Goal: Information Seeking & Learning: Learn about a topic

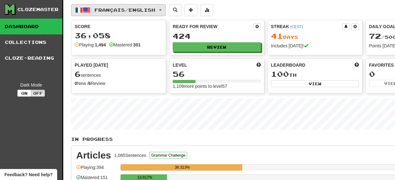
click at [143, 10] on span "Français / English" at bounding box center [124, 9] width 61 height 5
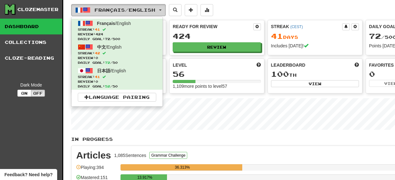
click at [143, 10] on span "Français / English" at bounding box center [124, 9] width 61 height 5
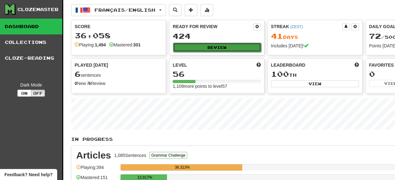
click at [235, 43] on button "Review" at bounding box center [217, 47] width 88 height 9
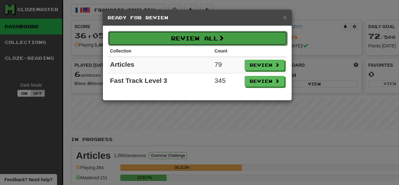
click at [257, 38] on button "Review All" at bounding box center [198, 38] width 180 height 15
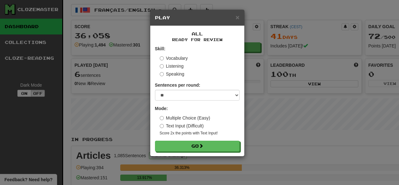
click at [225, 87] on div "Sentences per round: * ** ** ** ** ** *** ********" at bounding box center [197, 91] width 85 height 19
click at [224, 93] on select "* ** ** ** ** ** *** ********" at bounding box center [197, 95] width 85 height 11
select select "***"
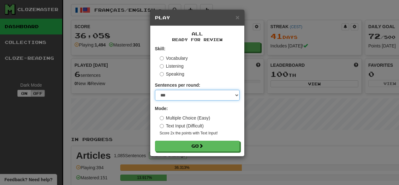
click at [155, 90] on select "* ** ** ** ** ** *** ********" at bounding box center [197, 95] width 85 height 11
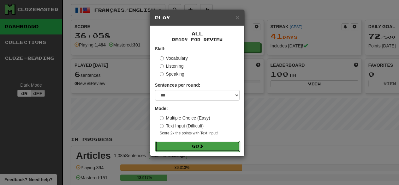
click at [218, 145] on button "Go" at bounding box center [197, 146] width 85 height 11
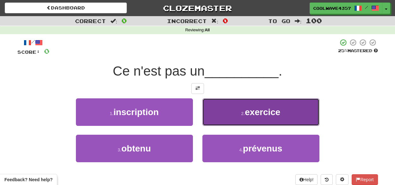
click at [253, 116] on span "exercice" at bounding box center [262, 112] width 35 height 10
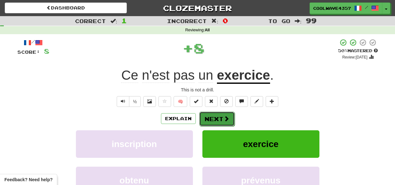
click at [221, 117] on button "Next" at bounding box center [216, 119] width 35 height 15
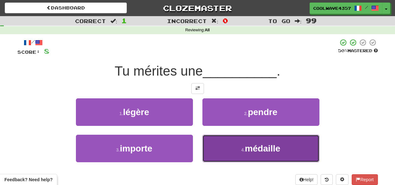
click at [230, 149] on button "4 . médaille" at bounding box center [260, 148] width 117 height 27
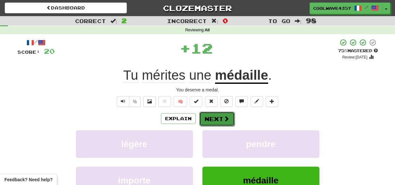
click at [222, 117] on button "Next" at bounding box center [216, 119] width 35 height 15
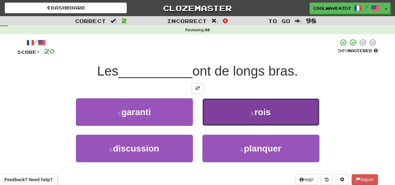
click at [229, 119] on button "2 . rois" at bounding box center [260, 111] width 117 height 27
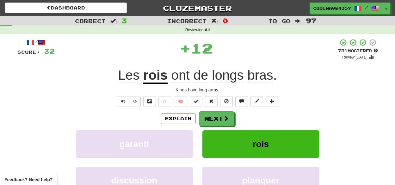
click at [229, 119] on button "Next" at bounding box center [216, 118] width 35 height 15
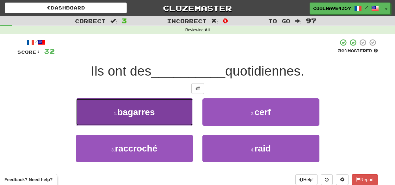
click at [174, 111] on button "1 . bagarres" at bounding box center [134, 111] width 117 height 27
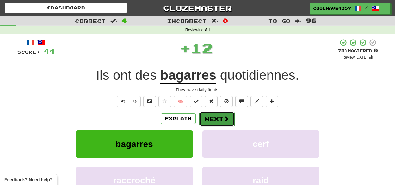
click at [228, 123] on button "Next" at bounding box center [216, 119] width 35 height 15
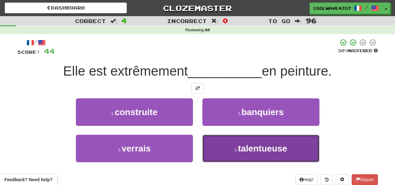
click at [273, 140] on button "4 . talentueuse" at bounding box center [260, 148] width 117 height 27
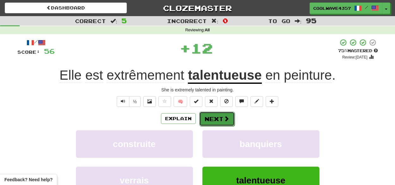
click at [225, 116] on span at bounding box center [226, 119] width 6 height 6
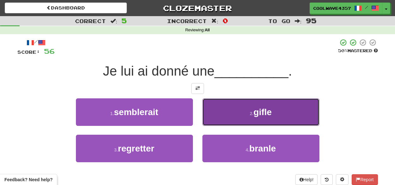
click at [238, 108] on button "2 . gifle" at bounding box center [260, 111] width 117 height 27
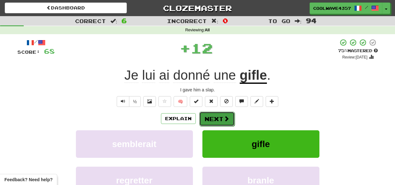
click at [216, 117] on button "Next" at bounding box center [216, 119] width 35 height 15
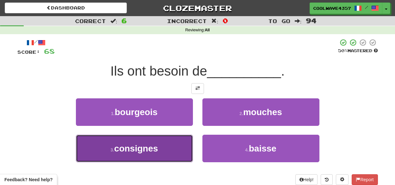
click at [182, 144] on button "3 . consignes" at bounding box center [134, 148] width 117 height 27
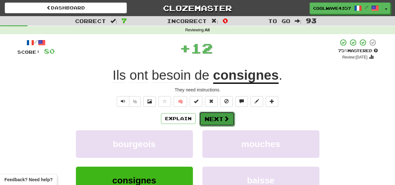
click at [227, 120] on span at bounding box center [226, 119] width 6 height 6
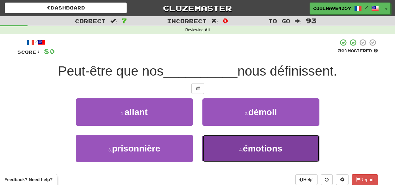
click at [241, 151] on small "4 ." at bounding box center [241, 149] width 4 height 5
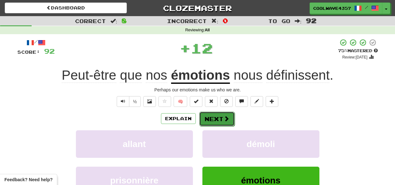
click at [221, 125] on button "Next" at bounding box center [216, 119] width 35 height 15
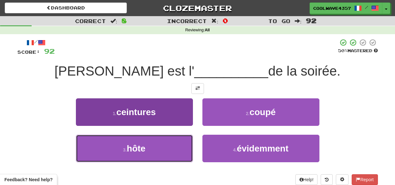
click at [185, 149] on button "3 . hôte" at bounding box center [134, 148] width 117 height 27
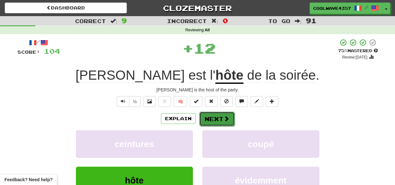
click at [222, 117] on button "Next" at bounding box center [216, 119] width 35 height 15
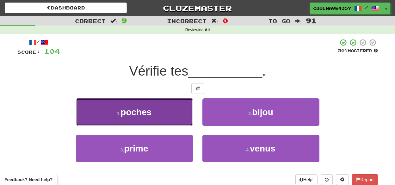
click at [146, 112] on span "poches" at bounding box center [135, 112] width 31 height 10
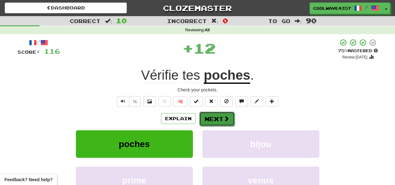
click at [213, 119] on button "Next" at bounding box center [216, 119] width 35 height 15
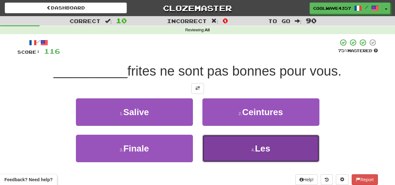
click at [268, 148] on span "Les" at bounding box center [262, 148] width 15 height 10
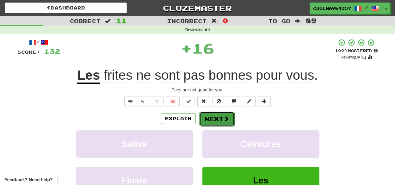
click at [223, 118] on span at bounding box center [226, 119] width 6 height 6
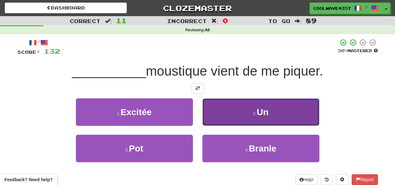
click at [256, 108] on button "2 . Un" at bounding box center [260, 111] width 117 height 27
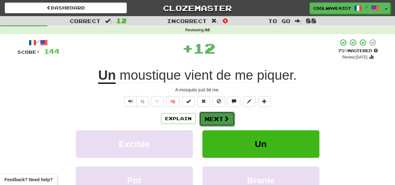
click at [210, 121] on button "Next" at bounding box center [216, 119] width 35 height 15
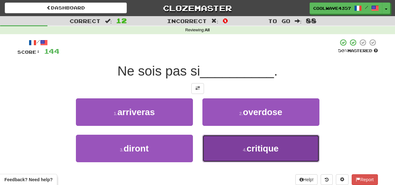
click at [253, 148] on span "critique" at bounding box center [263, 148] width 32 height 10
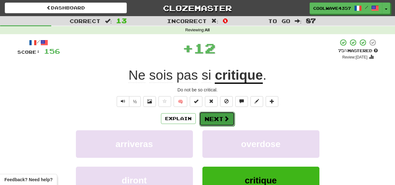
click at [225, 119] on span at bounding box center [226, 119] width 6 height 6
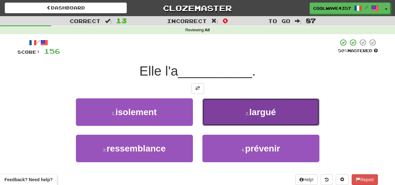
click at [237, 116] on button "2 . largué" at bounding box center [260, 111] width 117 height 27
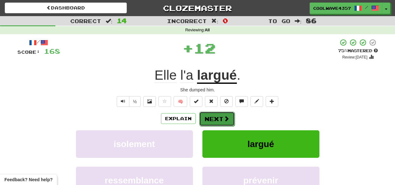
click at [224, 117] on span at bounding box center [226, 119] width 6 height 6
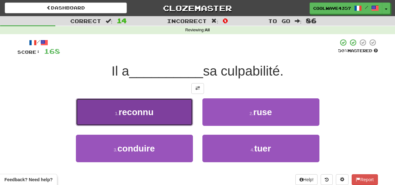
click at [178, 116] on button "1 . reconnu" at bounding box center [134, 111] width 117 height 27
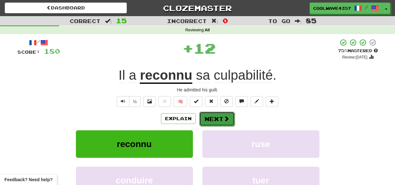
click at [210, 117] on button "Next" at bounding box center [216, 119] width 35 height 15
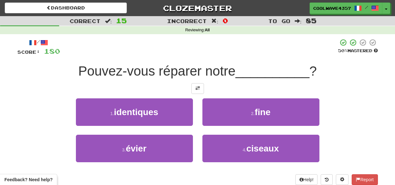
click at [356, 96] on div "/ Score: 180 50 % Mastered Pouvez-vous réparer notre __________ ? 1 . identique…" at bounding box center [197, 112] width 360 height 146
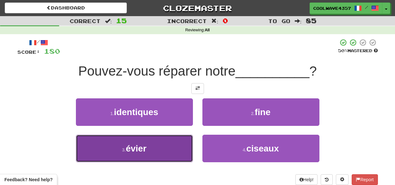
click at [168, 151] on button "3 . évier" at bounding box center [134, 148] width 117 height 27
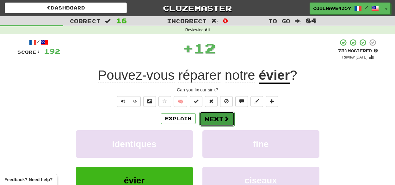
click at [225, 116] on span at bounding box center [226, 119] width 6 height 6
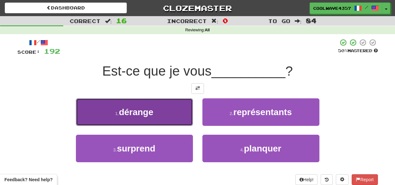
click at [188, 121] on button "1 . dérange" at bounding box center [134, 111] width 117 height 27
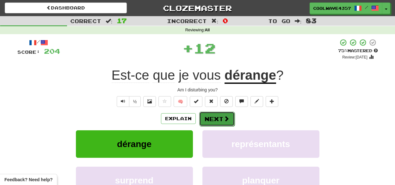
click at [221, 118] on button "Next" at bounding box center [216, 119] width 35 height 15
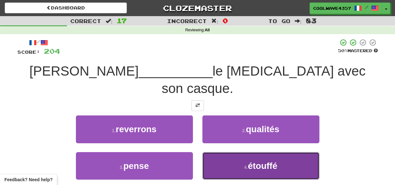
click at [255, 161] on span "étouffé" at bounding box center [262, 166] width 29 height 10
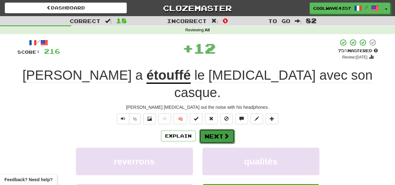
click at [225, 133] on span at bounding box center [226, 136] width 6 height 6
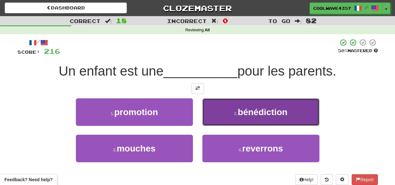
click at [285, 112] on span "bénédiction" at bounding box center [263, 112] width 50 height 10
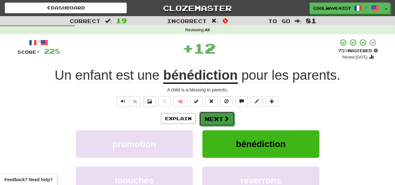
click at [226, 121] on span at bounding box center [226, 119] width 6 height 6
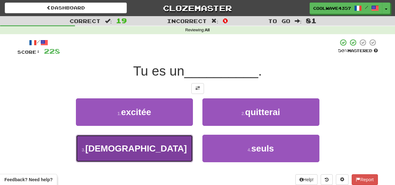
click at [168, 153] on button "3 . crétin" at bounding box center [134, 148] width 117 height 27
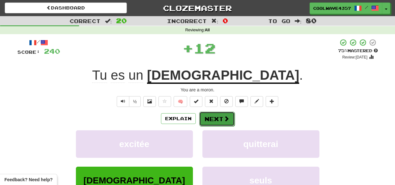
click at [225, 117] on span at bounding box center [226, 119] width 6 height 6
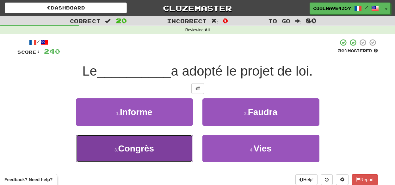
click at [160, 153] on button "3 . Congrès" at bounding box center [134, 148] width 117 height 27
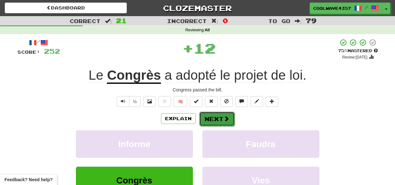
click at [215, 115] on button "Next" at bounding box center [216, 119] width 35 height 15
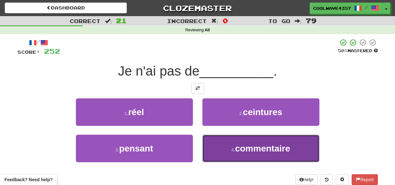
click at [247, 154] on button "4 . commentaire" at bounding box center [260, 148] width 117 height 27
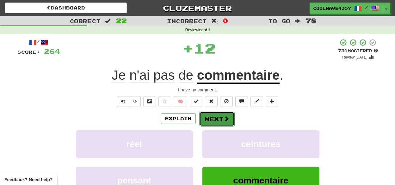
click at [221, 119] on button "Next" at bounding box center [216, 119] width 35 height 15
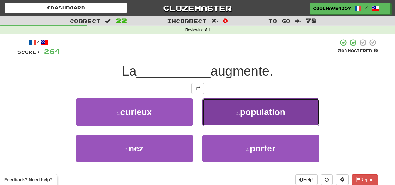
click at [235, 116] on button "2 . population" at bounding box center [260, 111] width 117 height 27
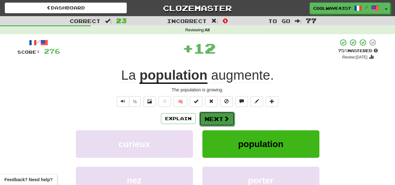
click at [210, 116] on button "Next" at bounding box center [216, 119] width 35 height 15
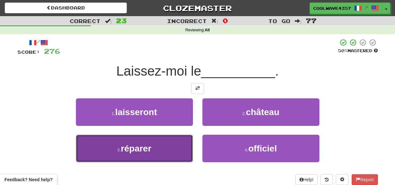
click at [162, 145] on button "3 . réparer" at bounding box center [134, 148] width 117 height 27
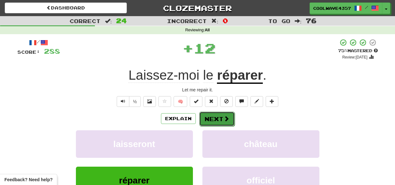
click at [216, 113] on button "Next" at bounding box center [216, 119] width 35 height 15
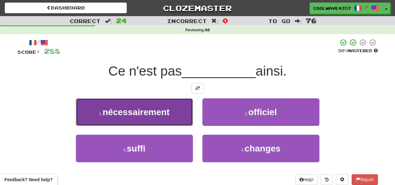
click at [175, 112] on button "1 . nécessairement" at bounding box center [134, 111] width 117 height 27
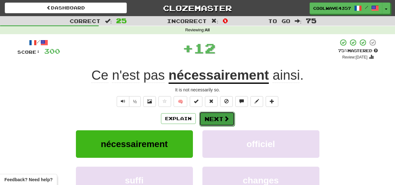
click at [209, 117] on button "Next" at bounding box center [216, 119] width 35 height 15
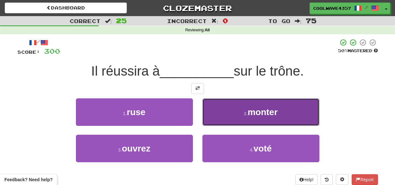
click at [281, 121] on button "2 . monter" at bounding box center [260, 111] width 117 height 27
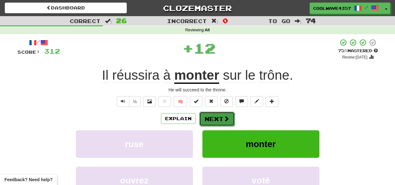
click at [231, 117] on button "Next" at bounding box center [216, 119] width 35 height 15
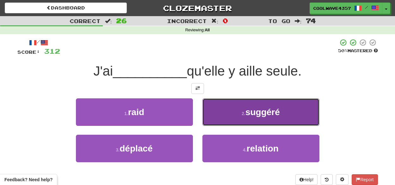
click at [274, 115] on span "suggéré" at bounding box center [262, 112] width 34 height 10
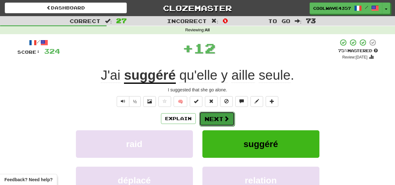
click at [218, 118] on button "Next" at bounding box center [216, 119] width 35 height 15
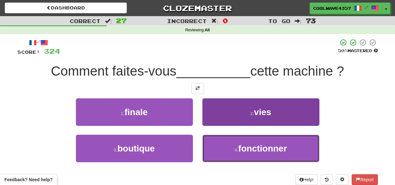
click at [273, 140] on button "4 . fonctionner" at bounding box center [260, 148] width 117 height 27
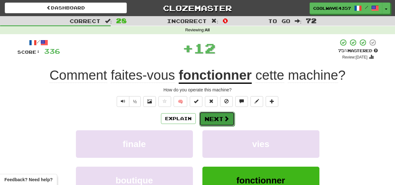
click at [222, 119] on button "Next" at bounding box center [216, 119] width 35 height 15
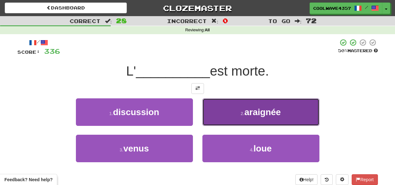
click at [294, 120] on button "2 . araignée" at bounding box center [260, 111] width 117 height 27
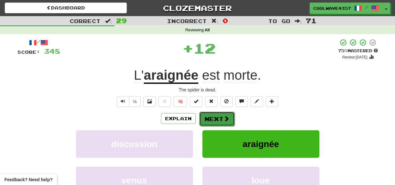
click at [213, 117] on button "Next" at bounding box center [216, 119] width 35 height 15
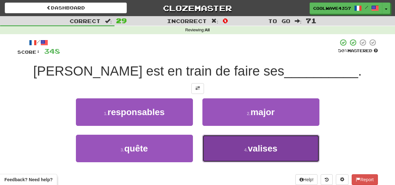
click at [254, 147] on span "valises" at bounding box center [262, 148] width 29 height 10
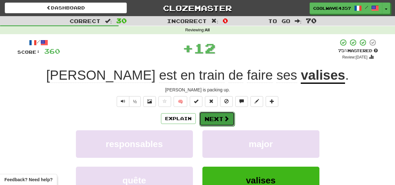
click at [218, 120] on button "Next" at bounding box center [216, 119] width 35 height 15
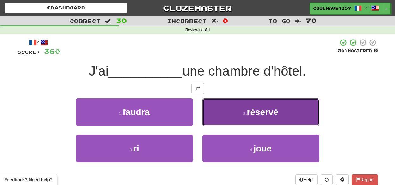
click at [283, 113] on button "2 . réservé" at bounding box center [260, 111] width 117 height 27
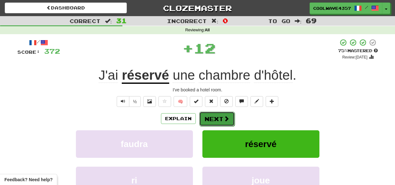
click at [232, 121] on button "Next" at bounding box center [216, 119] width 35 height 15
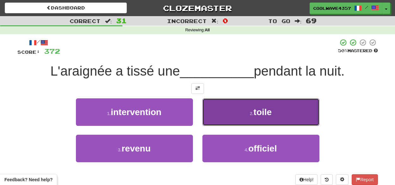
click at [260, 117] on span "toile" at bounding box center [262, 112] width 18 height 10
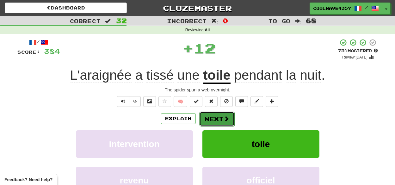
click at [218, 122] on button "Next" at bounding box center [216, 119] width 35 height 15
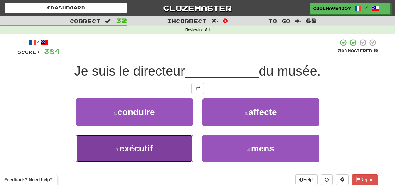
click at [166, 146] on button "3 . exécutif" at bounding box center [134, 148] width 117 height 27
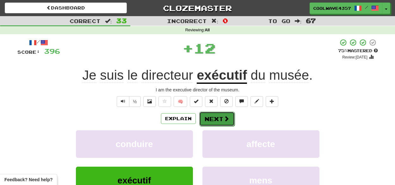
click at [224, 118] on span at bounding box center [226, 119] width 6 height 6
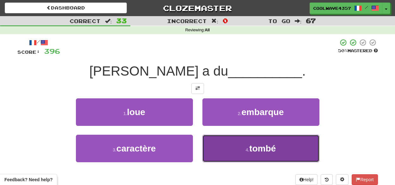
click at [244, 149] on button "4 . tombé" at bounding box center [260, 148] width 117 height 27
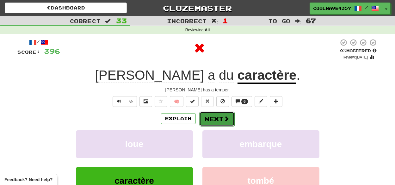
click at [216, 115] on button "Next" at bounding box center [216, 119] width 35 height 15
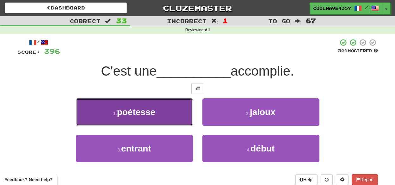
click at [156, 117] on button "1 . poétesse" at bounding box center [134, 111] width 117 height 27
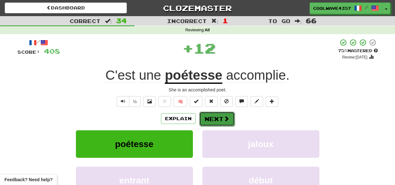
click at [223, 119] on span at bounding box center [226, 119] width 6 height 6
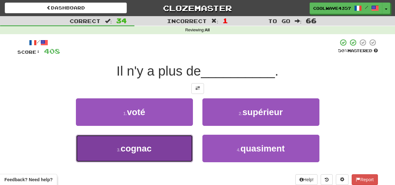
click at [178, 146] on button "3 . cognac" at bounding box center [134, 148] width 117 height 27
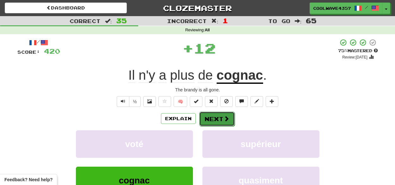
click at [213, 119] on button "Next" at bounding box center [216, 119] width 35 height 15
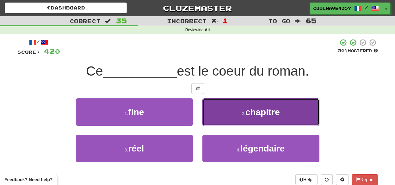
click at [248, 109] on span "chapitre" at bounding box center [262, 112] width 34 height 10
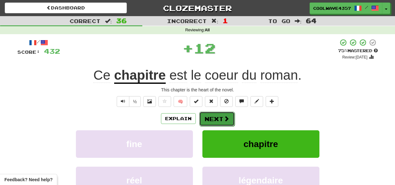
click at [213, 116] on button "Next" at bounding box center [216, 119] width 35 height 15
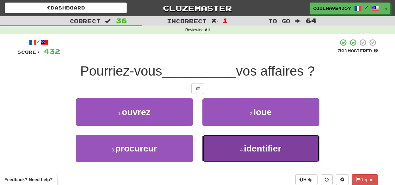
click at [240, 154] on button "4 . identifier" at bounding box center [260, 148] width 117 height 27
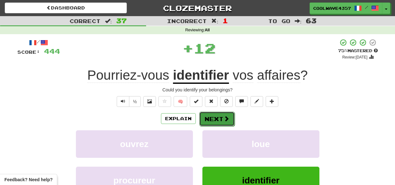
click at [214, 120] on button "Next" at bounding box center [216, 119] width 35 height 15
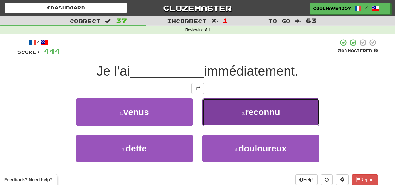
click at [242, 119] on button "2 . reconnu" at bounding box center [260, 111] width 117 height 27
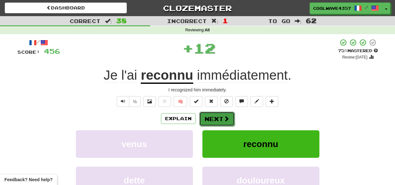
click at [220, 121] on button "Next" at bounding box center [216, 119] width 35 height 15
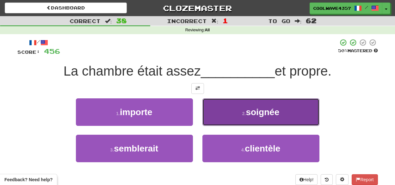
click at [252, 119] on button "2 . soignée" at bounding box center [260, 111] width 117 height 27
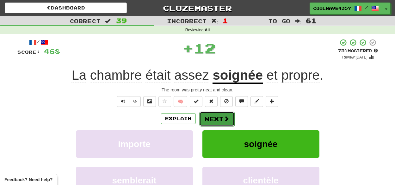
click at [215, 117] on button "Next" at bounding box center [216, 119] width 35 height 15
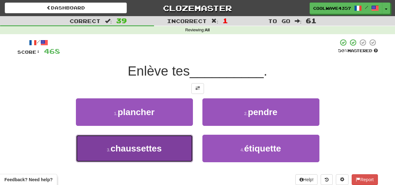
click at [178, 149] on button "3 . chaussettes" at bounding box center [134, 148] width 117 height 27
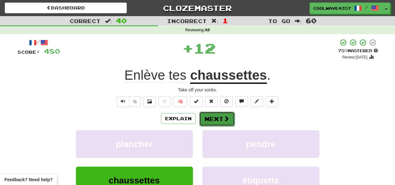
click at [223, 116] on span at bounding box center [226, 119] width 6 height 6
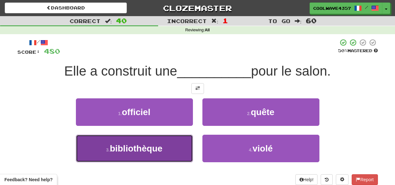
click at [174, 148] on button "3 . bibliothèque" at bounding box center [134, 148] width 117 height 27
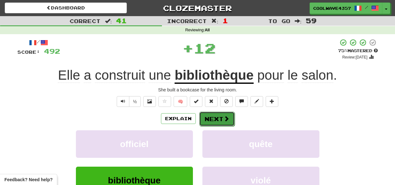
click at [221, 120] on button "Next" at bounding box center [216, 119] width 35 height 15
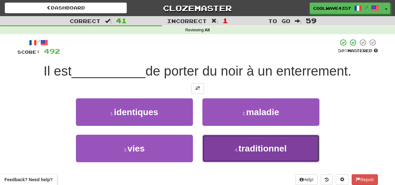
click at [236, 148] on small "4 ." at bounding box center [237, 149] width 4 height 5
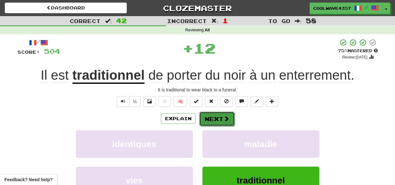
click at [210, 117] on button "Next" at bounding box center [216, 119] width 35 height 15
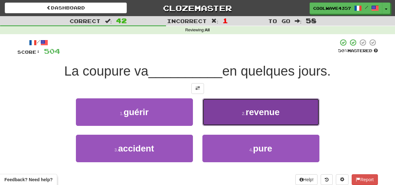
click at [255, 113] on span "revenue" at bounding box center [263, 112] width 34 height 10
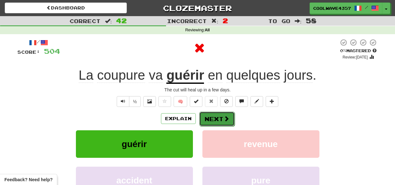
click at [218, 115] on button "Next" at bounding box center [216, 119] width 35 height 15
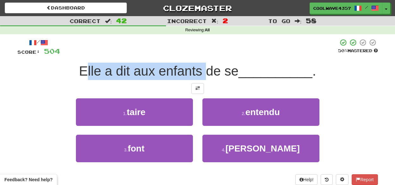
drag, startPoint x: 83, startPoint y: 74, endPoint x: 209, endPoint y: 76, distance: 125.5
click at [207, 76] on span "Elle a dit aux enfants de se" at bounding box center [158, 71] width 159 height 15
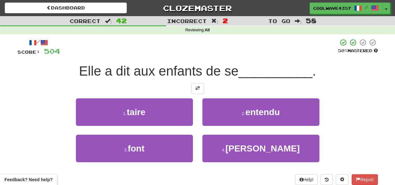
click at [223, 75] on span "Elle a dit aux enfants de se" at bounding box center [158, 71] width 159 height 15
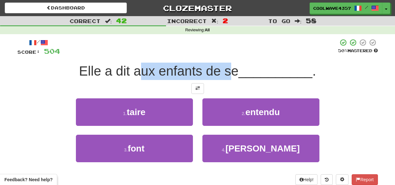
drag, startPoint x: 232, startPoint y: 73, endPoint x: 134, endPoint y: 77, distance: 98.4
click at [134, 78] on span "Elle a dit aux enfants de se" at bounding box center [158, 71] width 159 height 15
click at [132, 77] on span "Elle a dit aux enfants de se" at bounding box center [158, 71] width 159 height 15
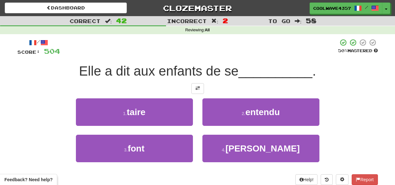
click at [351, 122] on div "1 . taire 2 . entendu" at bounding box center [197, 116] width 379 height 36
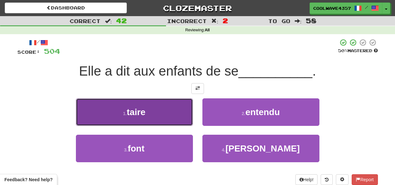
click at [172, 117] on button "1 . taire" at bounding box center [134, 111] width 117 height 27
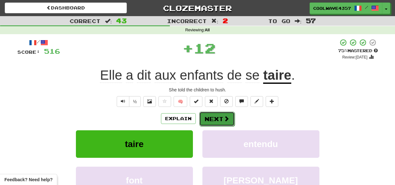
click at [226, 116] on span at bounding box center [226, 119] width 6 height 6
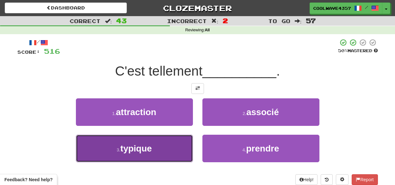
click at [179, 149] on button "3 . typique" at bounding box center [134, 148] width 117 height 27
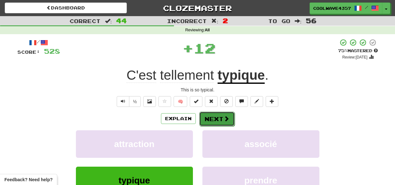
click at [214, 118] on button "Next" at bounding box center [216, 119] width 35 height 15
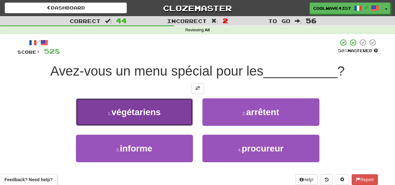
click at [146, 108] on span "végétariens" at bounding box center [136, 112] width 49 height 10
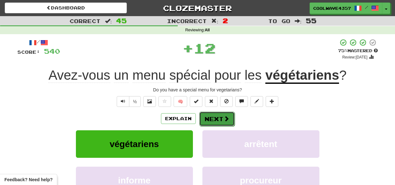
click at [210, 113] on button "Next" at bounding box center [216, 119] width 35 height 15
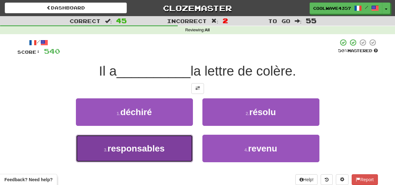
click at [185, 150] on button "3 . responsables" at bounding box center [134, 148] width 117 height 27
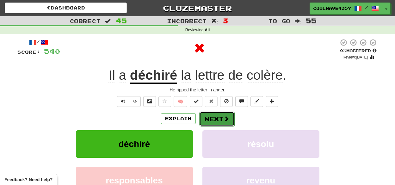
click at [210, 116] on button "Next" at bounding box center [216, 119] width 35 height 15
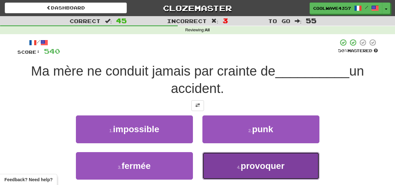
click at [266, 168] on span "provoquer" at bounding box center [263, 166] width 44 height 10
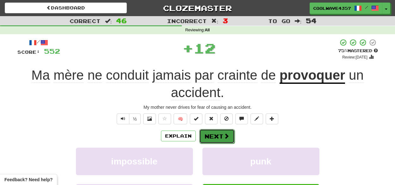
click at [226, 134] on span at bounding box center [226, 136] width 6 height 6
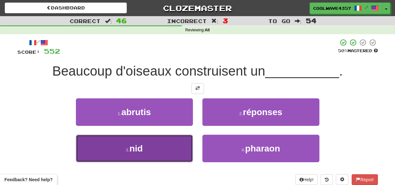
click at [171, 143] on button "3 . nid" at bounding box center [134, 148] width 117 height 27
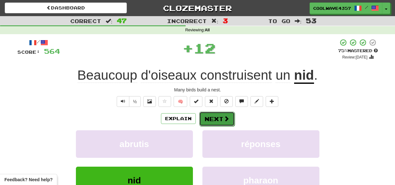
click at [220, 121] on button "Next" at bounding box center [216, 119] width 35 height 15
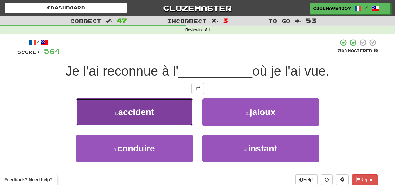
click at [181, 114] on button "1 . accident" at bounding box center [134, 111] width 117 height 27
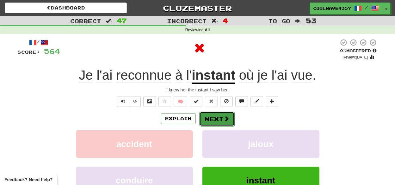
click at [216, 119] on button "Next" at bounding box center [216, 119] width 35 height 15
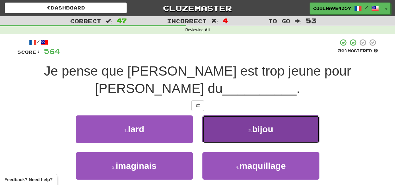
click at [249, 124] on button "2 . bijou" at bounding box center [260, 128] width 117 height 27
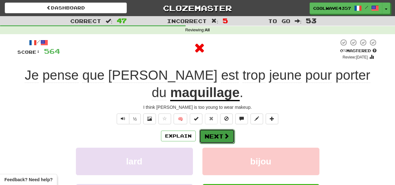
click at [215, 138] on button "Next" at bounding box center [216, 136] width 35 height 15
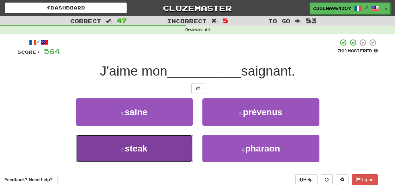
click at [165, 155] on button "3 . steak" at bounding box center [134, 148] width 117 height 27
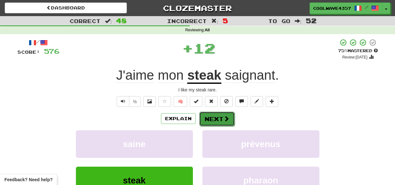
click at [207, 119] on button "Next" at bounding box center [216, 119] width 35 height 15
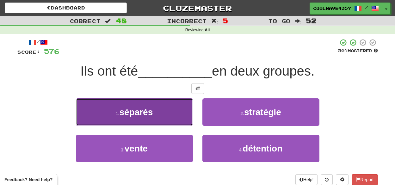
click at [181, 119] on button "1 . séparés" at bounding box center [134, 111] width 117 height 27
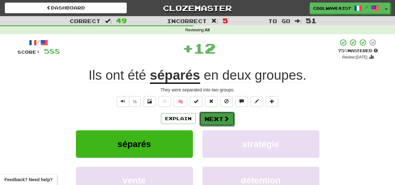
click at [212, 116] on button "Next" at bounding box center [216, 119] width 35 height 15
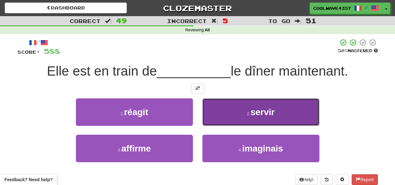
click at [269, 108] on span "servir" at bounding box center [262, 112] width 24 height 10
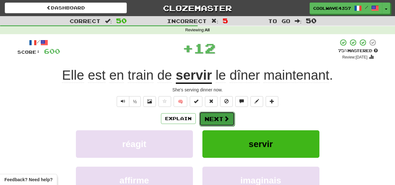
click at [211, 118] on button "Next" at bounding box center [216, 119] width 35 height 15
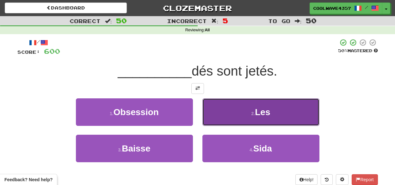
click at [270, 113] on span "Les" at bounding box center [262, 112] width 15 height 10
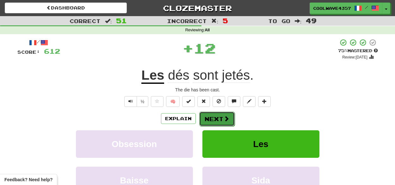
click at [211, 119] on button "Next" at bounding box center [216, 119] width 35 height 15
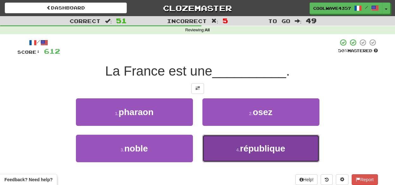
click at [239, 143] on button "4 . république" at bounding box center [260, 148] width 117 height 27
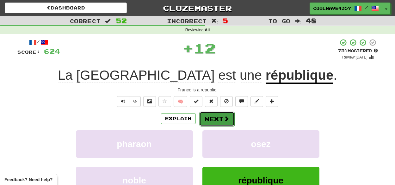
click at [228, 121] on span at bounding box center [226, 119] width 6 height 6
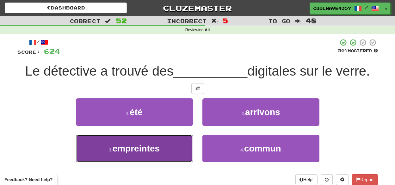
click at [185, 145] on button "3 . empreintes" at bounding box center [134, 148] width 117 height 27
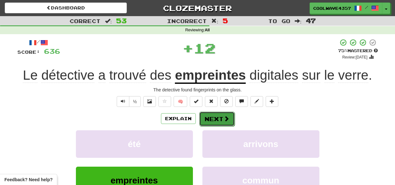
click at [213, 119] on button "Next" at bounding box center [216, 119] width 35 height 15
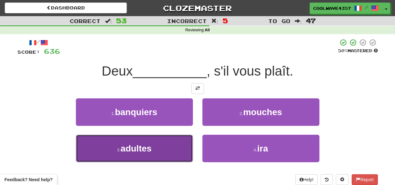
click at [165, 141] on button "3 . adultes" at bounding box center [134, 148] width 117 height 27
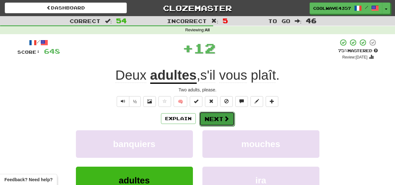
click at [218, 113] on button "Next" at bounding box center [216, 119] width 35 height 15
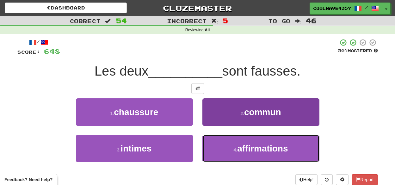
click at [237, 142] on button "4 . affirmations" at bounding box center [260, 148] width 117 height 27
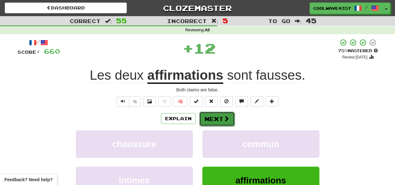
click at [219, 120] on button "Next" at bounding box center [216, 119] width 35 height 15
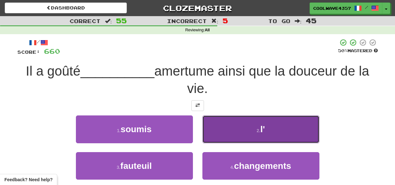
click at [266, 128] on button "2 . l'" at bounding box center [260, 128] width 117 height 27
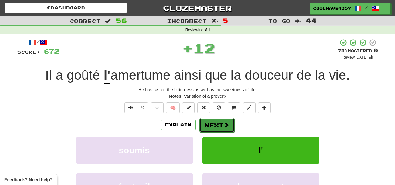
click at [219, 126] on button "Next" at bounding box center [216, 125] width 35 height 15
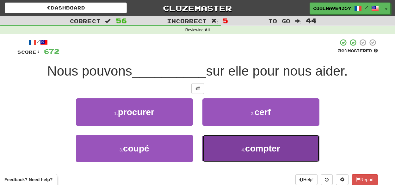
click at [242, 146] on button "4 . compter" at bounding box center [260, 148] width 117 height 27
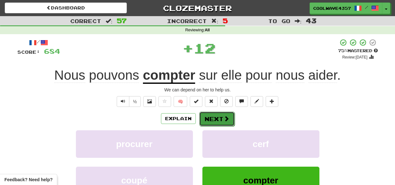
click at [207, 125] on button "Next" at bounding box center [216, 119] width 35 height 15
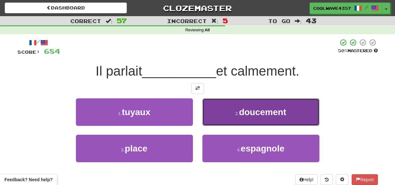
click at [246, 121] on button "2 . doucement" at bounding box center [260, 111] width 117 height 27
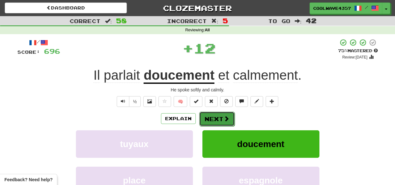
click at [211, 120] on button "Next" at bounding box center [216, 119] width 35 height 15
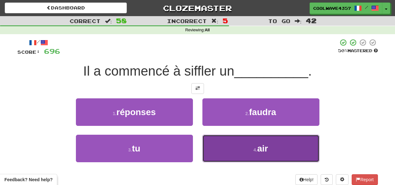
click at [248, 151] on button "4 . air" at bounding box center [260, 148] width 117 height 27
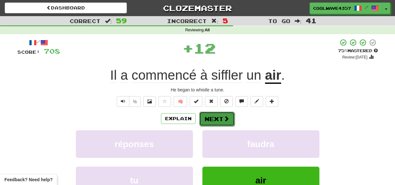
click at [230, 122] on button "Next" at bounding box center [216, 119] width 35 height 15
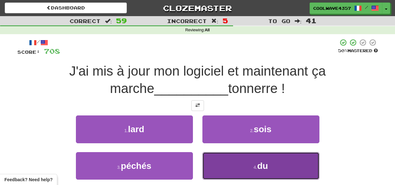
click at [261, 161] on span "du" at bounding box center [262, 166] width 11 height 10
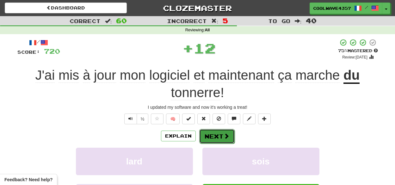
click at [227, 138] on span at bounding box center [226, 136] width 6 height 6
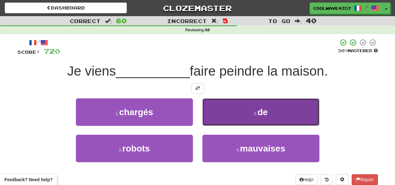
click at [241, 113] on button "2 . de" at bounding box center [260, 111] width 117 height 27
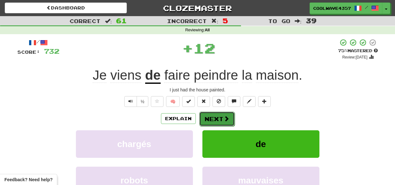
click at [211, 120] on button "Next" at bounding box center [216, 119] width 35 height 15
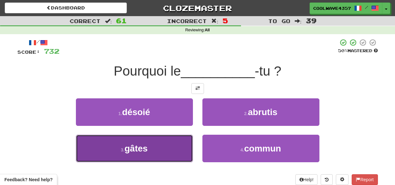
click at [175, 150] on button "3 . gâtes" at bounding box center [134, 148] width 117 height 27
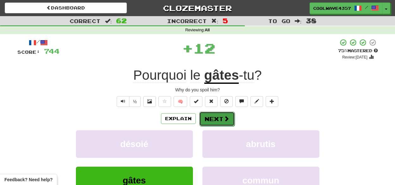
click at [219, 119] on button "Next" at bounding box center [216, 119] width 35 height 15
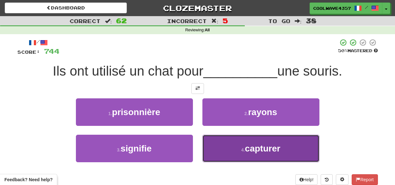
click at [247, 152] on span "capturer" at bounding box center [262, 148] width 35 height 10
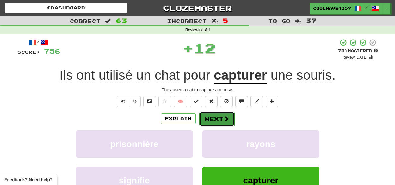
click at [222, 118] on button "Next" at bounding box center [216, 119] width 35 height 15
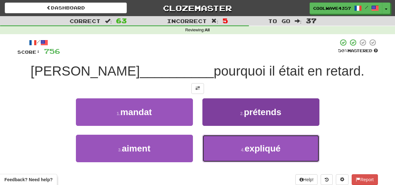
click at [260, 144] on span "expliqué" at bounding box center [263, 148] width 36 height 10
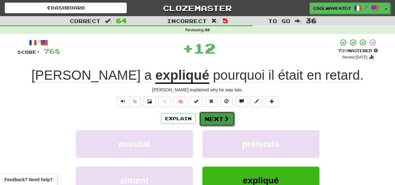
click at [224, 118] on span at bounding box center [226, 119] width 6 height 6
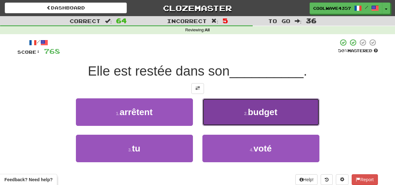
click at [269, 118] on button "2 . budget" at bounding box center [260, 111] width 117 height 27
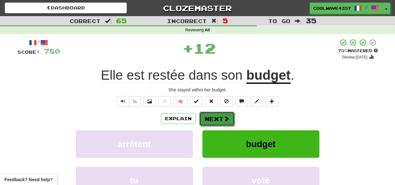
click at [224, 121] on span at bounding box center [226, 119] width 6 height 6
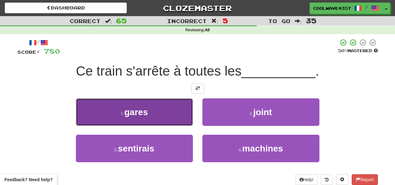
click at [157, 114] on button "1 . gares" at bounding box center [134, 111] width 117 height 27
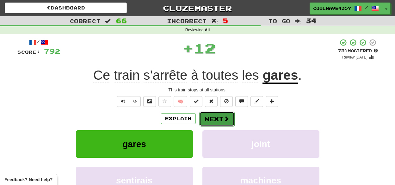
click at [222, 117] on button "Next" at bounding box center [216, 119] width 35 height 15
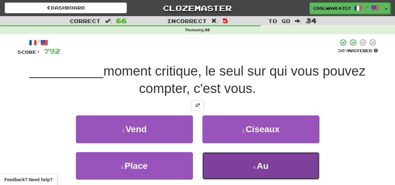
click at [285, 170] on button "4 . Au" at bounding box center [260, 165] width 117 height 27
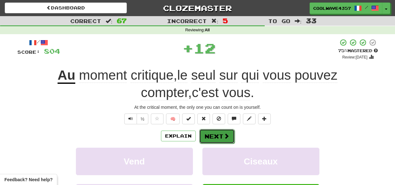
click at [208, 129] on button "Next" at bounding box center [216, 136] width 35 height 15
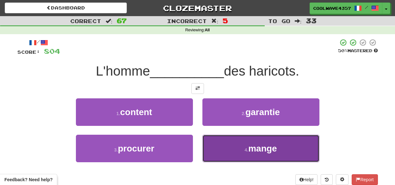
click at [232, 147] on button "4 . mange" at bounding box center [260, 148] width 117 height 27
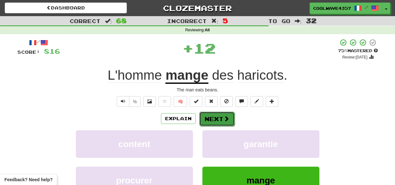
click at [214, 116] on button "Next" at bounding box center [216, 119] width 35 height 15
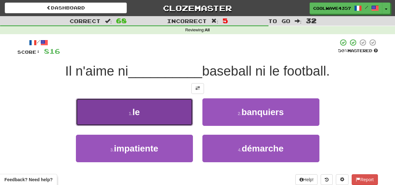
click at [161, 118] on button "1 . le" at bounding box center [134, 111] width 117 height 27
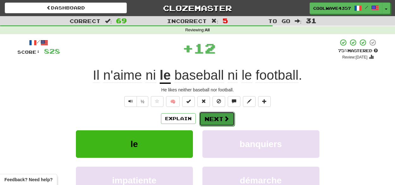
click at [216, 118] on button "Next" at bounding box center [216, 119] width 35 height 15
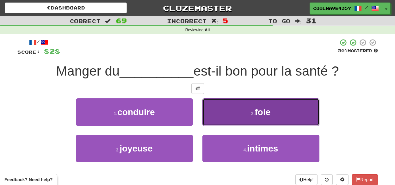
click at [269, 114] on span "foie" at bounding box center [262, 112] width 16 height 10
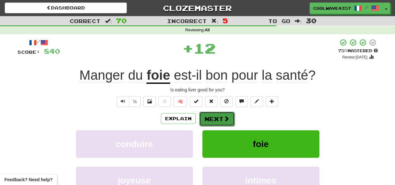
click at [218, 117] on button "Next" at bounding box center [216, 119] width 35 height 15
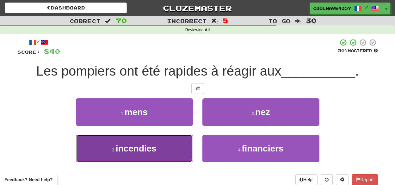
click at [137, 146] on span "incendies" at bounding box center [136, 148] width 41 height 10
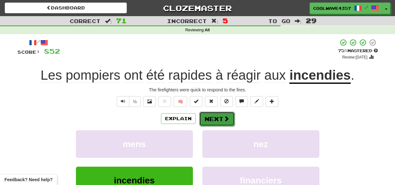
click at [224, 120] on span at bounding box center [226, 119] width 6 height 6
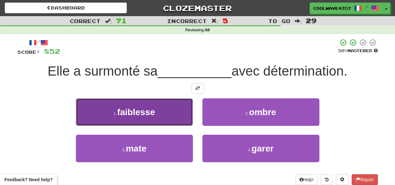
click at [149, 101] on button "1 . faiblesse" at bounding box center [134, 111] width 117 height 27
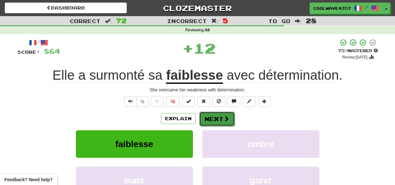
click at [217, 117] on button "Next" at bounding box center [216, 119] width 35 height 15
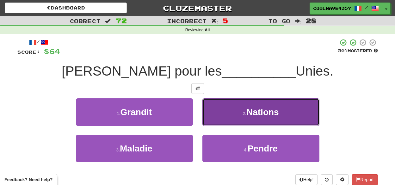
click at [226, 108] on button "2 . Nations" at bounding box center [260, 111] width 117 height 27
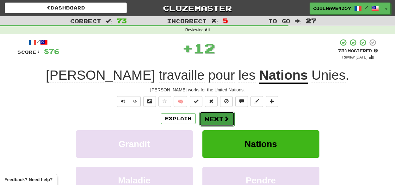
click at [219, 119] on button "Next" at bounding box center [216, 119] width 35 height 15
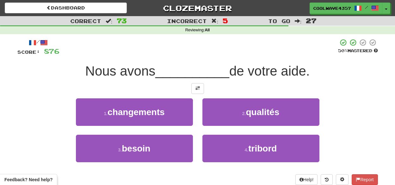
click at [20, 99] on div "1 . changements 2 . qualités" at bounding box center [197, 116] width 379 height 36
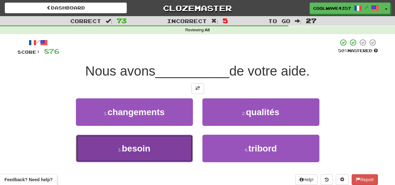
click at [152, 151] on button "3 . besoin" at bounding box center [134, 148] width 117 height 27
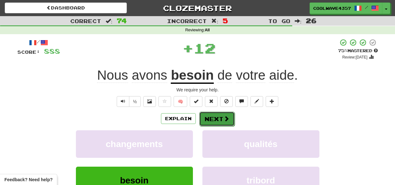
click at [205, 117] on button "Next" at bounding box center [216, 119] width 35 height 15
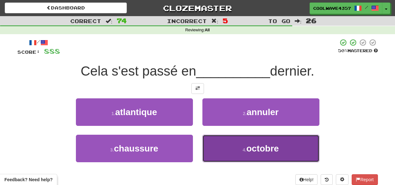
click at [301, 150] on button "4 . octobre" at bounding box center [260, 148] width 117 height 27
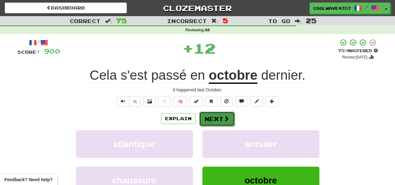
click at [218, 117] on button "Next" at bounding box center [216, 119] width 35 height 15
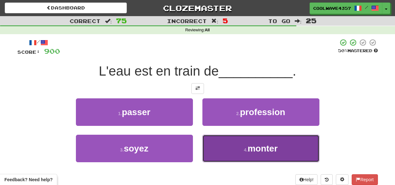
click at [248, 151] on span "monter" at bounding box center [262, 148] width 30 height 10
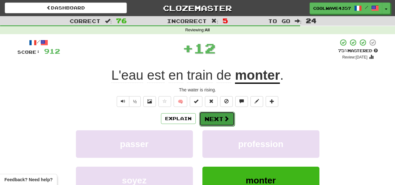
click at [223, 117] on span at bounding box center [226, 119] width 6 height 6
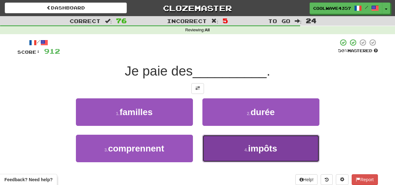
click at [271, 148] on span "impôts" at bounding box center [262, 148] width 29 height 10
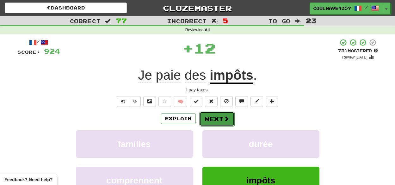
click at [231, 118] on button "Next" at bounding box center [216, 119] width 35 height 15
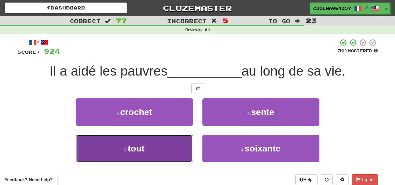
click at [181, 144] on button "3 . tout" at bounding box center [134, 148] width 117 height 27
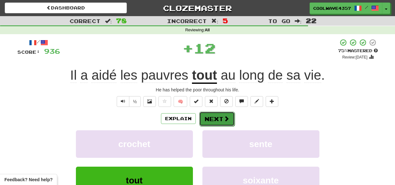
click at [227, 120] on span at bounding box center [226, 119] width 6 height 6
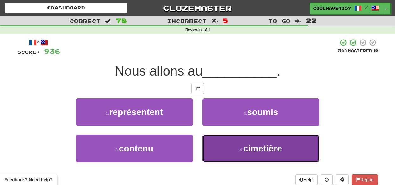
click at [241, 144] on button "4 . cimetière" at bounding box center [260, 148] width 117 height 27
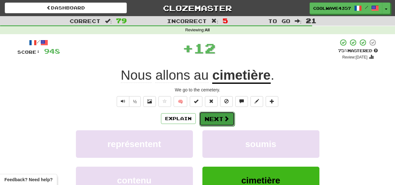
click at [223, 116] on span at bounding box center [226, 119] width 6 height 6
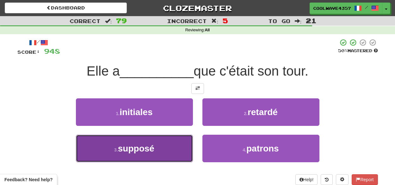
click at [167, 151] on button "3 . supposé" at bounding box center [134, 148] width 117 height 27
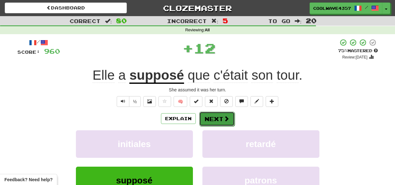
click at [213, 121] on button "Next" at bounding box center [216, 119] width 35 height 15
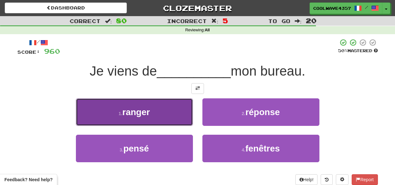
click at [158, 113] on button "1 . ranger" at bounding box center [134, 111] width 117 height 27
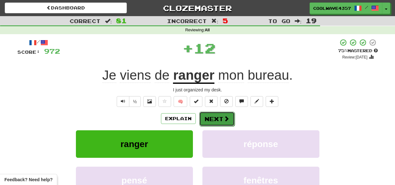
click at [199, 116] on button "Next" at bounding box center [216, 119] width 35 height 15
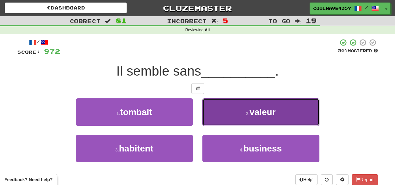
click at [245, 110] on button "2 . valeur" at bounding box center [260, 111] width 117 height 27
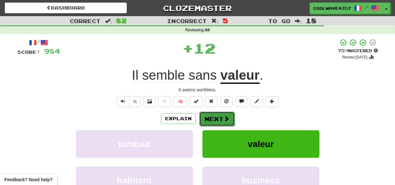
click at [218, 121] on button "Next" at bounding box center [216, 119] width 35 height 15
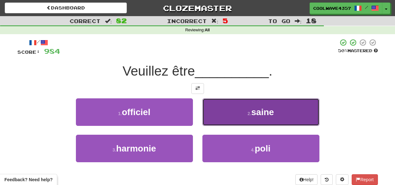
click at [232, 113] on button "2 . saine" at bounding box center [260, 111] width 117 height 27
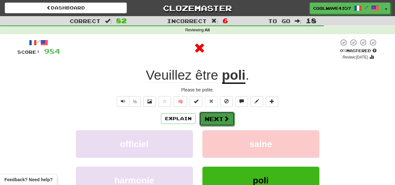
click at [223, 114] on button "Next" at bounding box center [216, 119] width 35 height 15
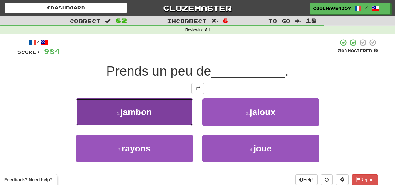
click at [178, 114] on button "1 . jambon" at bounding box center [134, 111] width 117 height 27
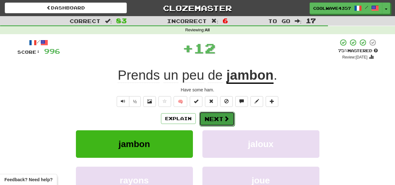
click at [224, 120] on span at bounding box center [226, 119] width 6 height 6
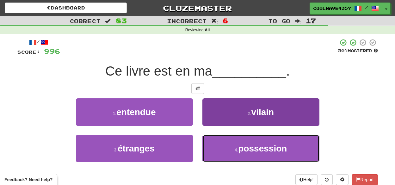
click at [240, 147] on span "possession" at bounding box center [262, 148] width 49 height 10
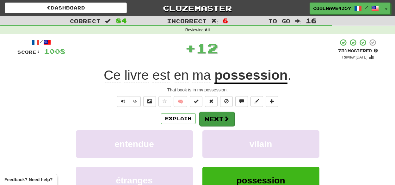
drag, startPoint x: 219, startPoint y: 127, endPoint x: 221, endPoint y: 123, distance: 4.2
click at [219, 125] on div "Explain Next entendue vilain étranges possession Learn more: entendue vilain ét…" at bounding box center [197, 161] width 360 height 101
click at [223, 119] on span at bounding box center [226, 119] width 6 height 6
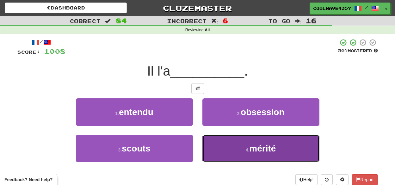
click at [243, 151] on button "4 . mérité" at bounding box center [260, 148] width 117 height 27
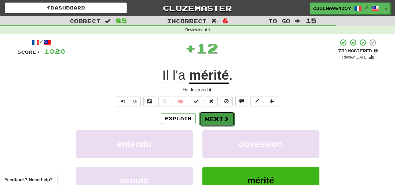
click at [226, 117] on span at bounding box center [226, 119] width 6 height 6
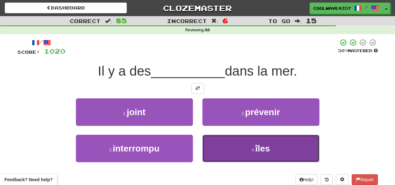
click at [232, 147] on button "4 . îles" at bounding box center [260, 148] width 117 height 27
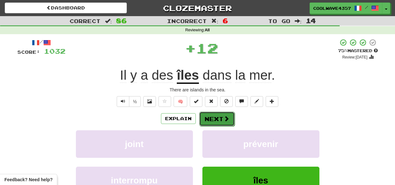
click at [210, 112] on button "Next" at bounding box center [216, 119] width 35 height 15
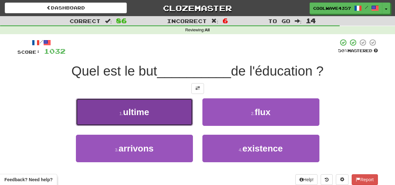
click at [174, 116] on button "1 . ultime" at bounding box center [134, 111] width 117 height 27
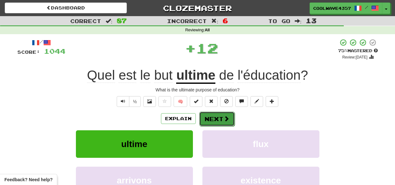
click at [210, 117] on button "Next" at bounding box center [216, 119] width 35 height 15
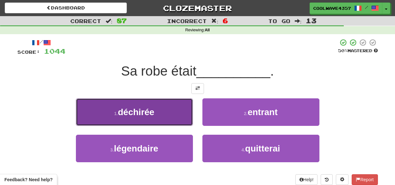
click at [169, 117] on button "1 . déchirée" at bounding box center [134, 111] width 117 height 27
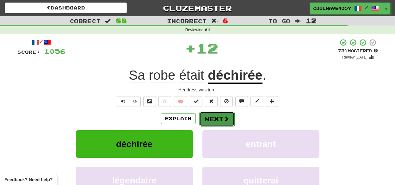
click at [207, 117] on button "Next" at bounding box center [216, 119] width 35 height 15
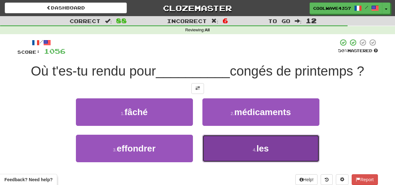
click at [243, 150] on button "4 . les" at bounding box center [260, 148] width 117 height 27
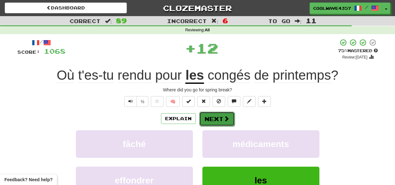
click at [216, 119] on button "Next" at bounding box center [216, 119] width 35 height 15
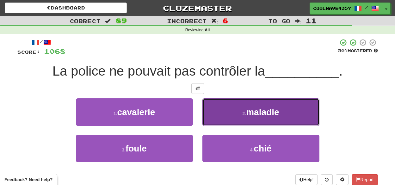
click at [240, 117] on button "2 . maladie" at bounding box center [260, 111] width 117 height 27
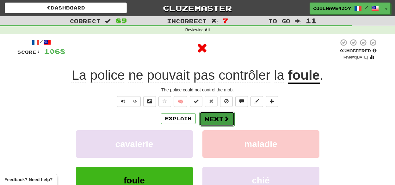
click at [212, 117] on button "Next" at bounding box center [216, 119] width 35 height 15
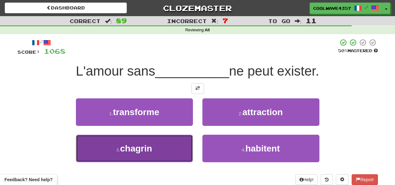
click at [176, 149] on button "3 . chagrin" at bounding box center [134, 148] width 117 height 27
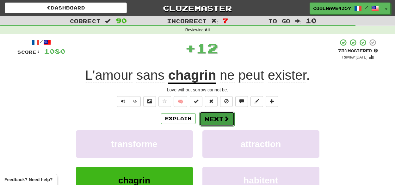
click at [225, 119] on span at bounding box center [226, 119] width 6 height 6
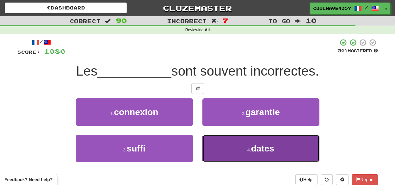
click at [236, 144] on button "4 . dates" at bounding box center [260, 148] width 117 height 27
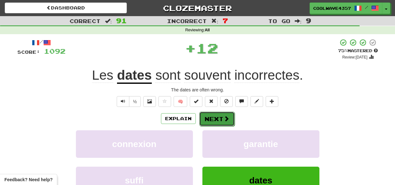
click at [216, 114] on button "Next" at bounding box center [216, 119] width 35 height 15
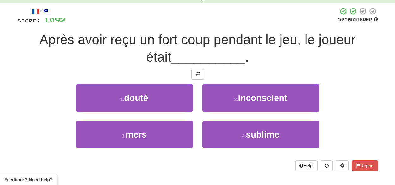
scroll to position [32, 0]
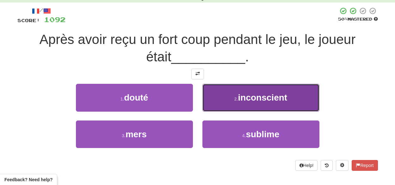
click at [253, 103] on button "2 . inconscient" at bounding box center [260, 97] width 117 height 27
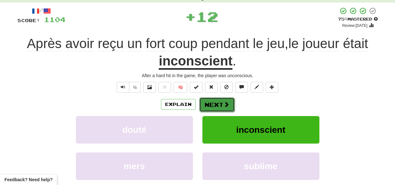
click at [227, 103] on span at bounding box center [226, 104] width 6 height 6
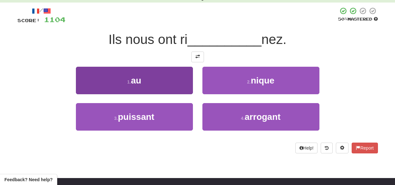
scroll to position [0, 0]
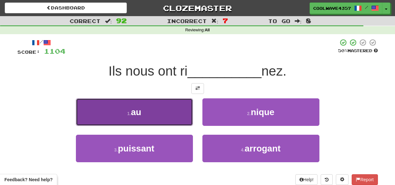
click at [179, 116] on button "1 . au" at bounding box center [134, 111] width 117 height 27
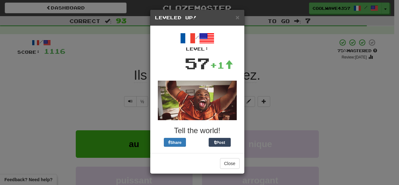
click at [239, 12] on div "× Leveled Up!" at bounding box center [197, 18] width 94 height 16
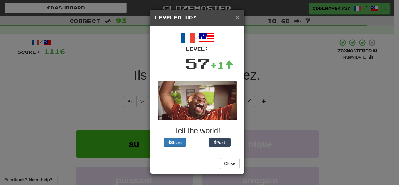
click at [239, 17] on span "×" at bounding box center [238, 17] width 4 height 7
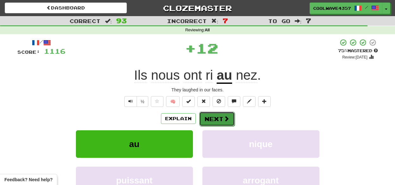
click at [229, 116] on button "Next" at bounding box center [216, 119] width 35 height 15
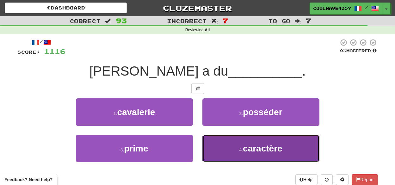
click at [246, 148] on span "caractère" at bounding box center [263, 148] width 40 height 10
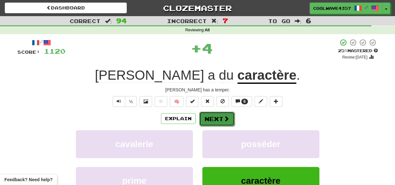
click at [222, 118] on button "Next" at bounding box center [216, 119] width 35 height 15
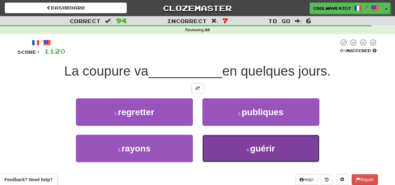
click at [240, 153] on button "4 . guérir" at bounding box center [260, 148] width 117 height 27
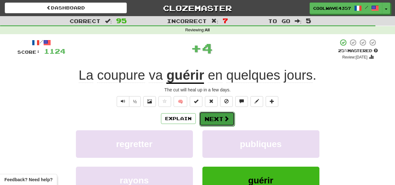
click at [224, 121] on span at bounding box center [226, 119] width 6 height 6
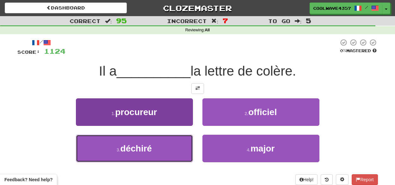
click at [175, 139] on button "3 . déchiré" at bounding box center [134, 148] width 117 height 27
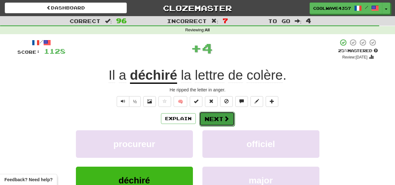
click at [216, 117] on button "Next" at bounding box center [216, 119] width 35 height 15
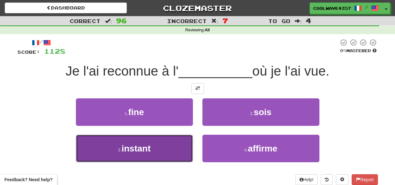
click at [184, 148] on button "3 . instant" at bounding box center [134, 148] width 117 height 27
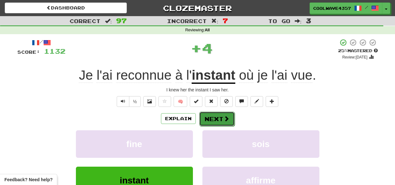
click at [215, 118] on button "Next" at bounding box center [216, 119] width 35 height 15
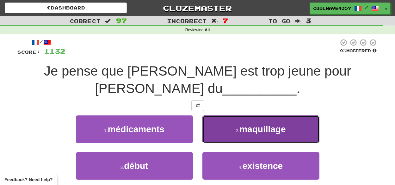
click at [244, 140] on button "2 . maquillage" at bounding box center [260, 128] width 117 height 27
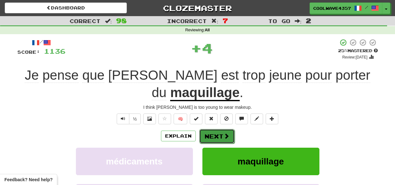
click at [204, 139] on button "Next" at bounding box center [216, 136] width 35 height 15
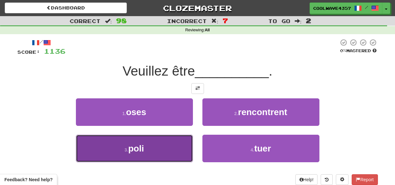
click at [174, 151] on button "3 . poli" at bounding box center [134, 148] width 117 height 27
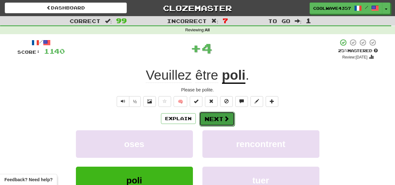
click at [222, 120] on button "Next" at bounding box center [216, 119] width 35 height 15
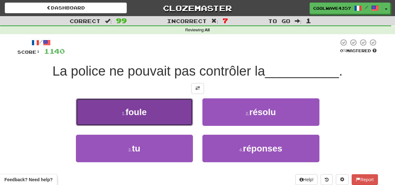
click at [168, 104] on button "1 . foule" at bounding box center [134, 111] width 117 height 27
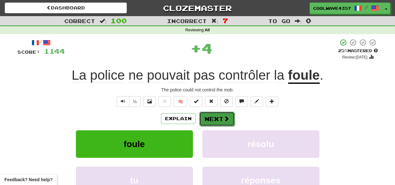
click at [220, 117] on button "Next" at bounding box center [216, 119] width 35 height 15
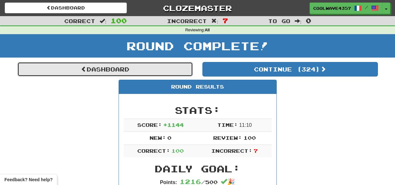
click at [158, 74] on link "Dashboard" at bounding box center [104, 69] width 175 height 15
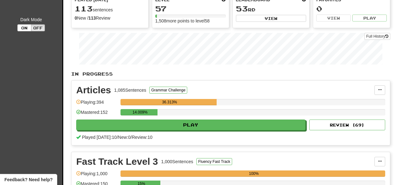
scroll to position [32, 0]
